Goal: Complete application form

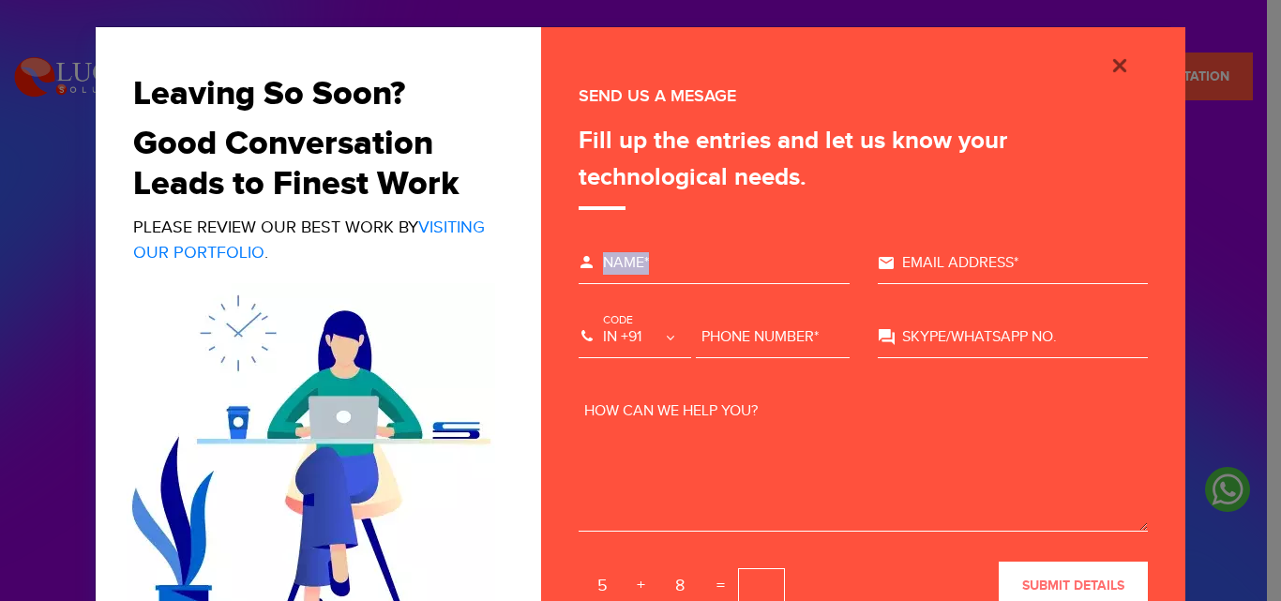
drag, startPoint x: 690, startPoint y: 294, endPoint x: 697, endPoint y: 265, distance: 28.9
click at [697, 265] on div "Please Fill Your Full Name Name*" at bounding box center [714, 271] width 299 height 74
click at [697, 265] on input "text" at bounding box center [714, 263] width 271 height 41
type input "[PERSON_NAME]"
click at [882, 254] on div "Email Address*" at bounding box center [1013, 263] width 271 height 41
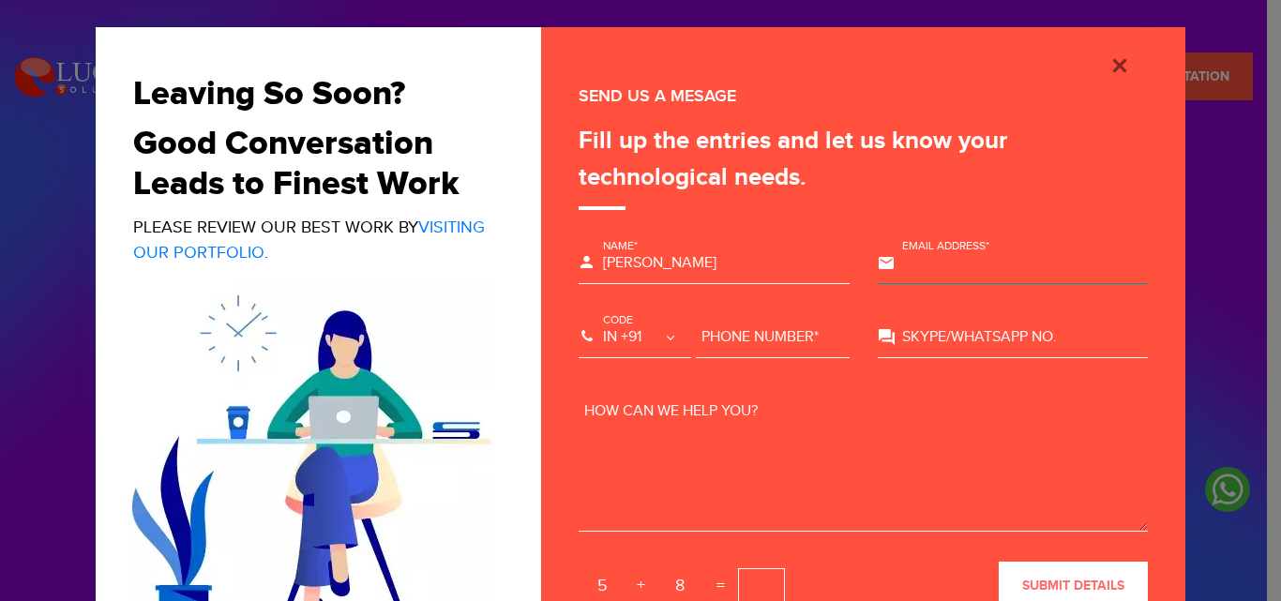
click at [951, 264] on input "text" at bounding box center [1013, 263] width 271 height 41
type input "[EMAIL_ADDRESS][DOMAIN_NAME]"
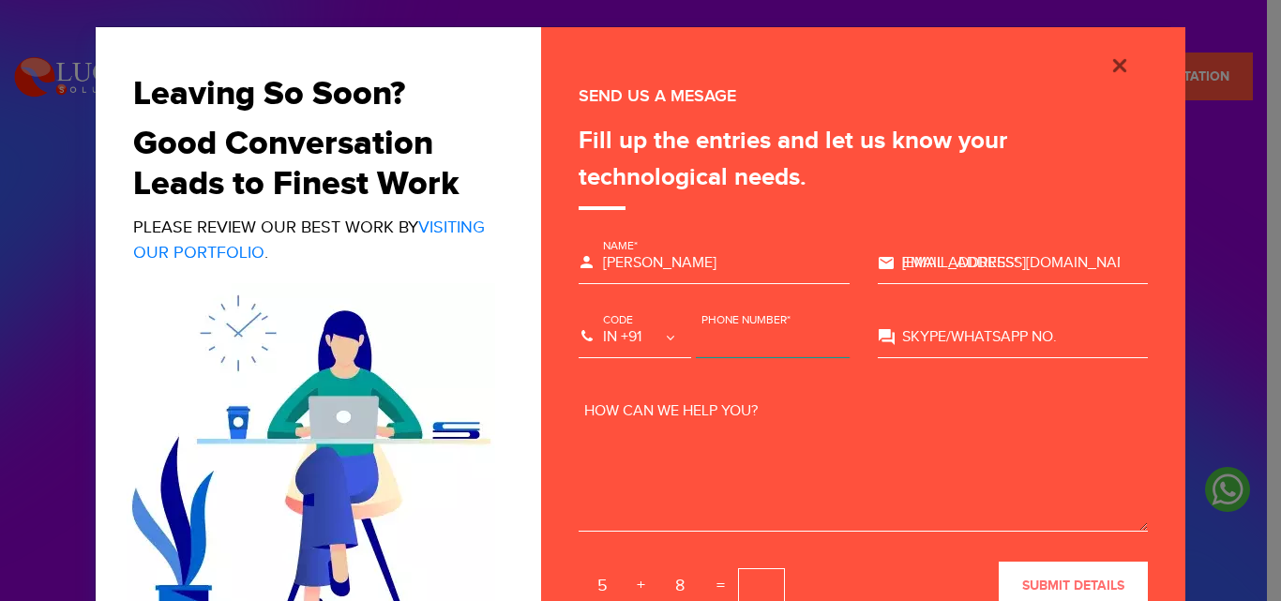
click at [716, 333] on input "text" at bounding box center [773, 337] width 154 height 41
type input "9161018111"
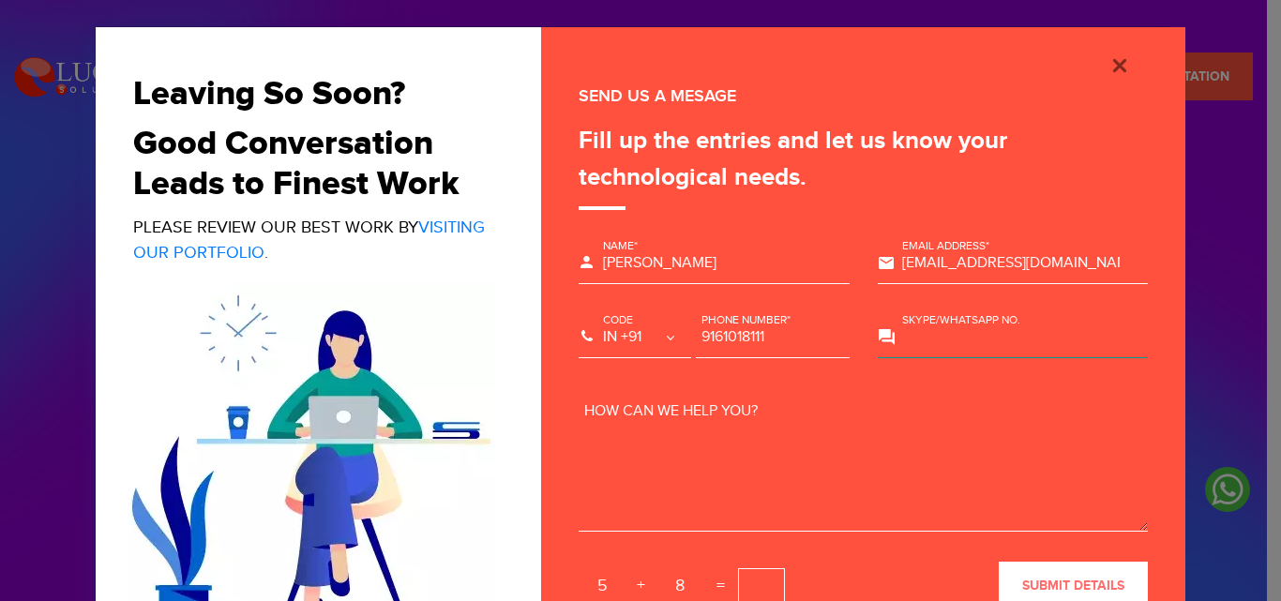
click at [958, 327] on input "text" at bounding box center [1013, 337] width 271 height 41
type input "9161018111"
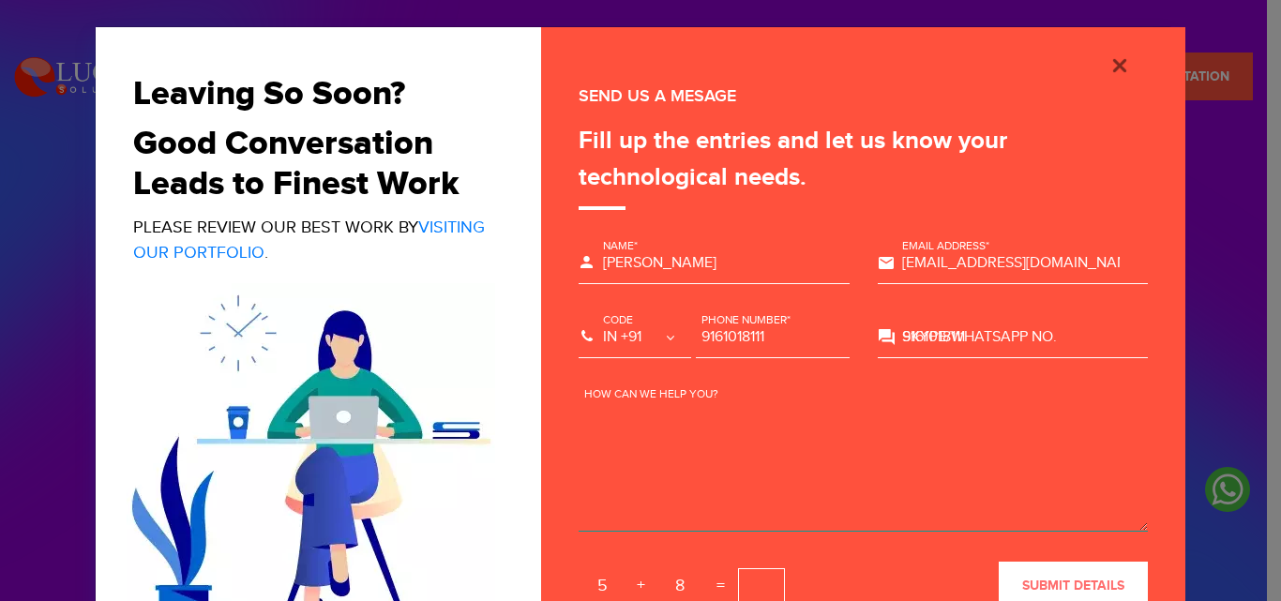
click at [778, 497] on textarea at bounding box center [863, 461] width 569 height 141
paste textarea "Overview Our service is designed to help businesses capture, organize, and show…"
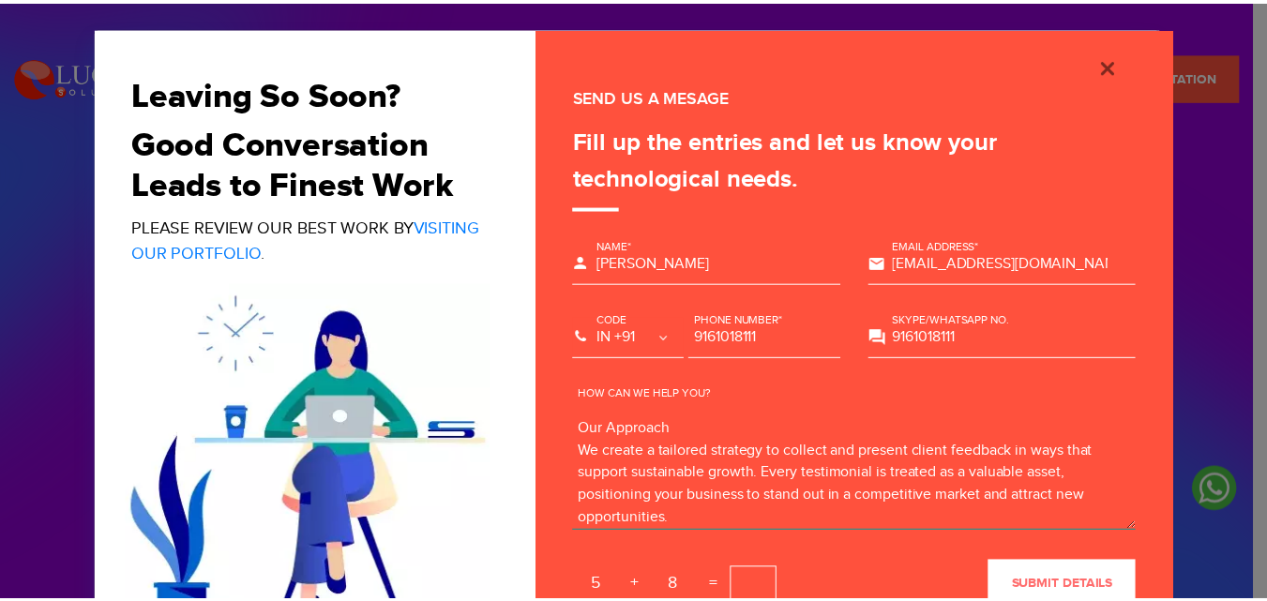
scroll to position [92, 0]
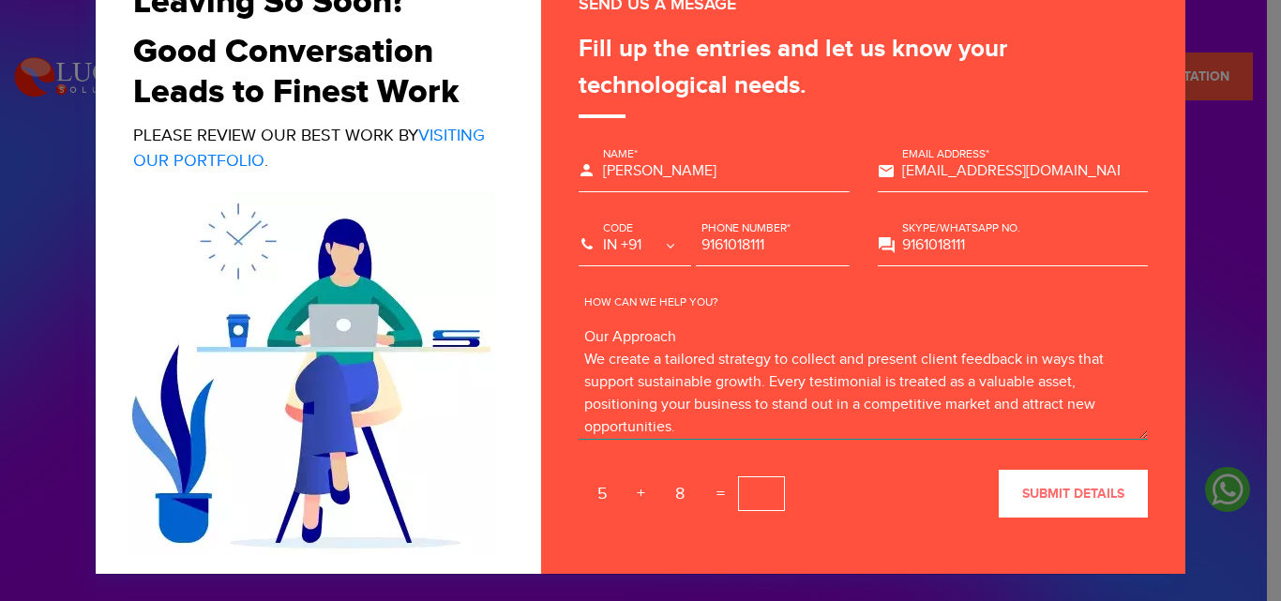
type textarea "Overview Our service is designed to help businesses capture, organize, and show…"
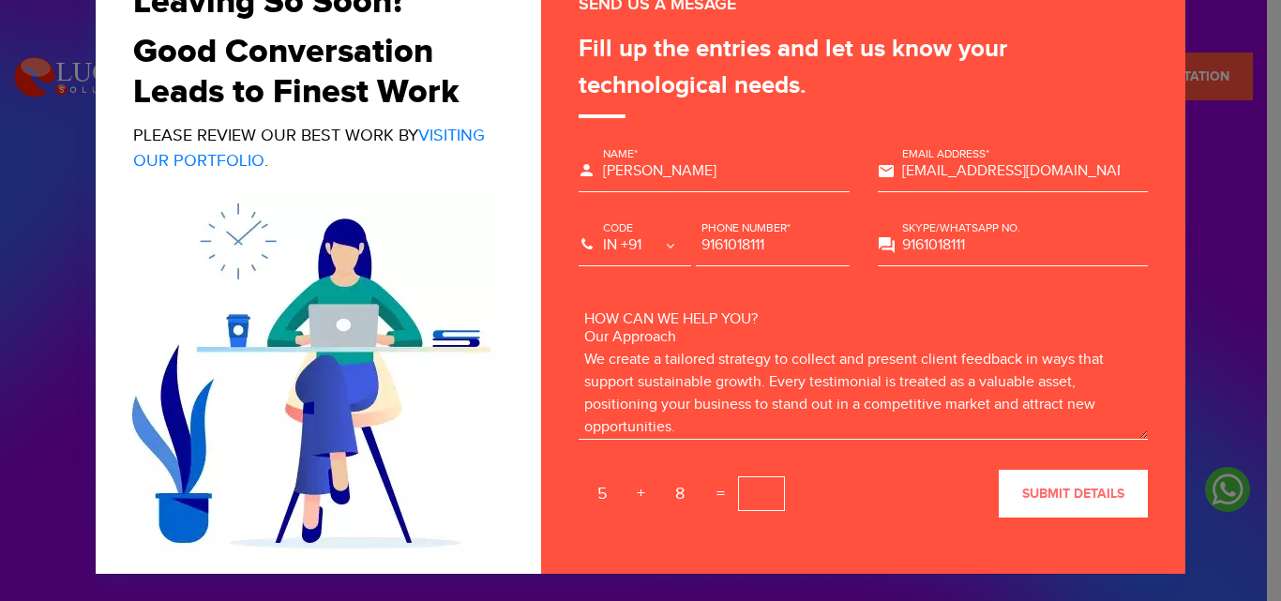
click at [738, 502] on input "text" at bounding box center [761, 493] width 47 height 35
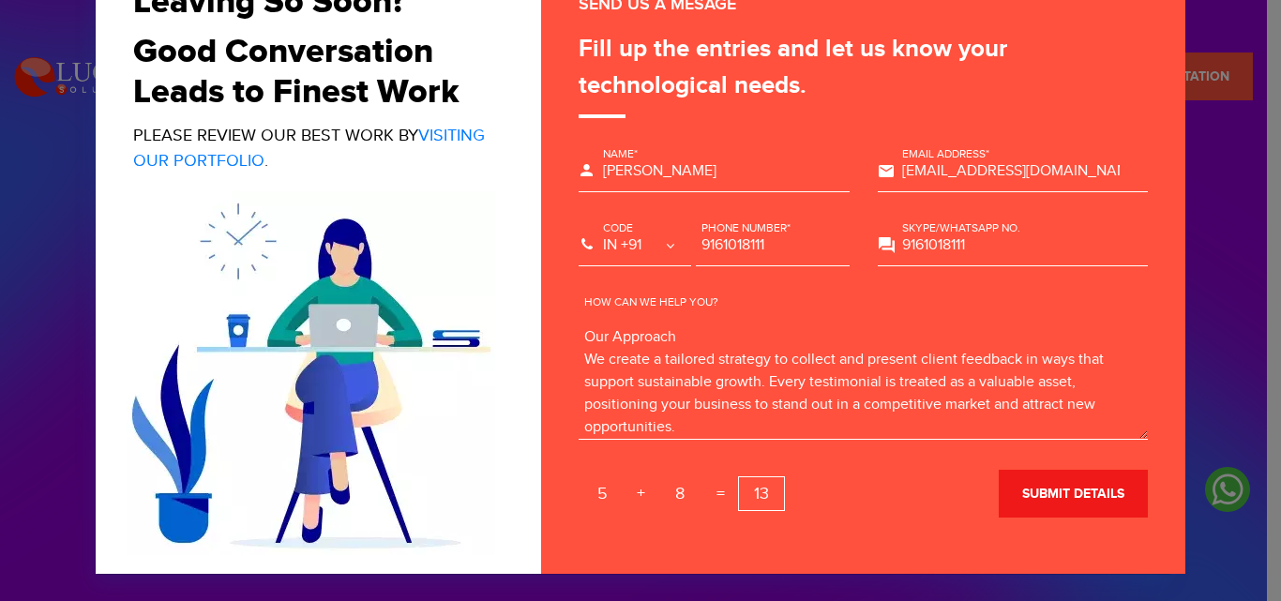
type input "13"
click at [1031, 490] on span "submit details" at bounding box center [1073, 494] width 102 height 16
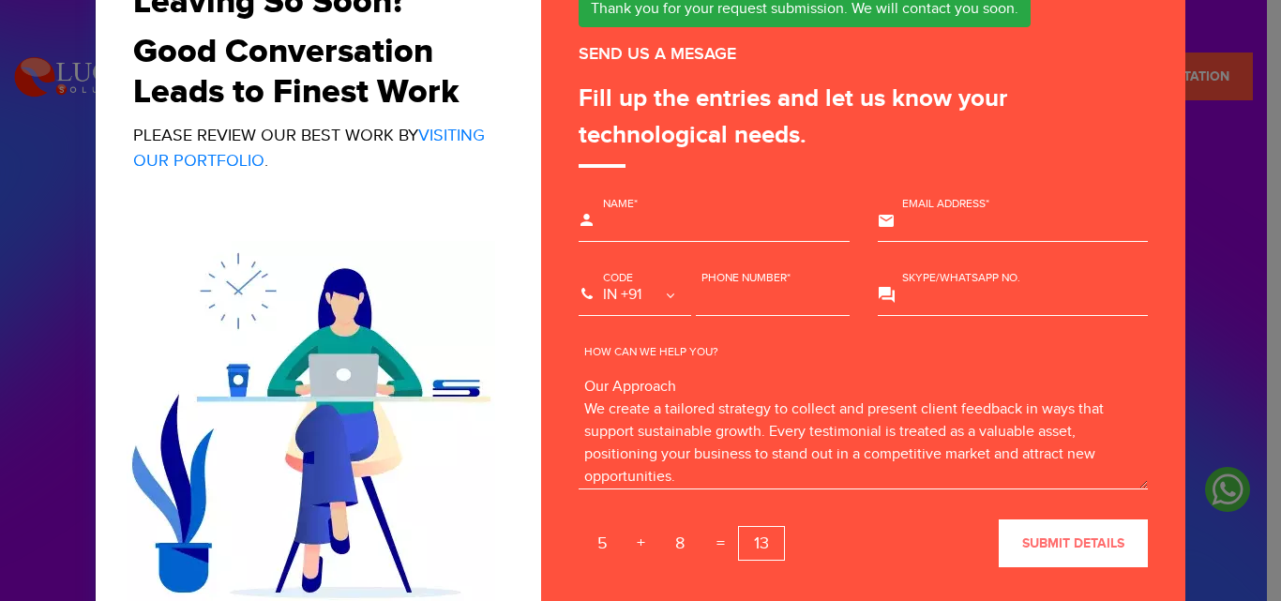
click at [1240, 218] on div "Leaving So Soon? Good Conversation Leads to Finest Work Please review our best …" at bounding box center [640, 300] width 1281 height 601
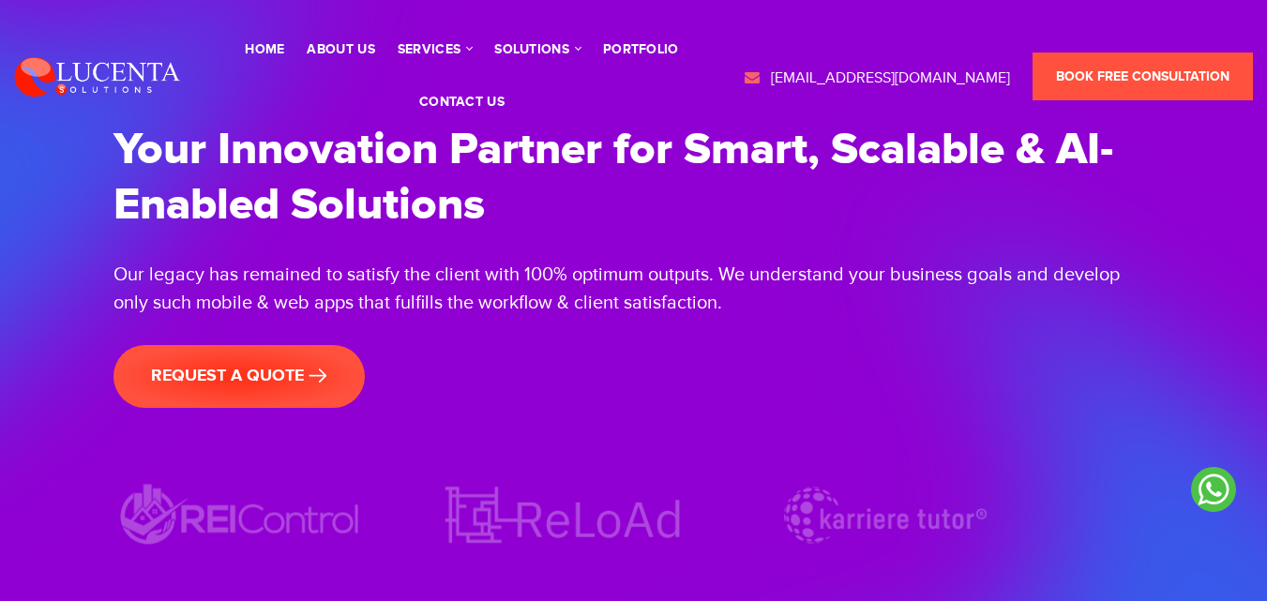
click at [1205, 488] on icon at bounding box center [1213, 489] width 45 height 45
